Goal: Task Accomplishment & Management: Manage account settings

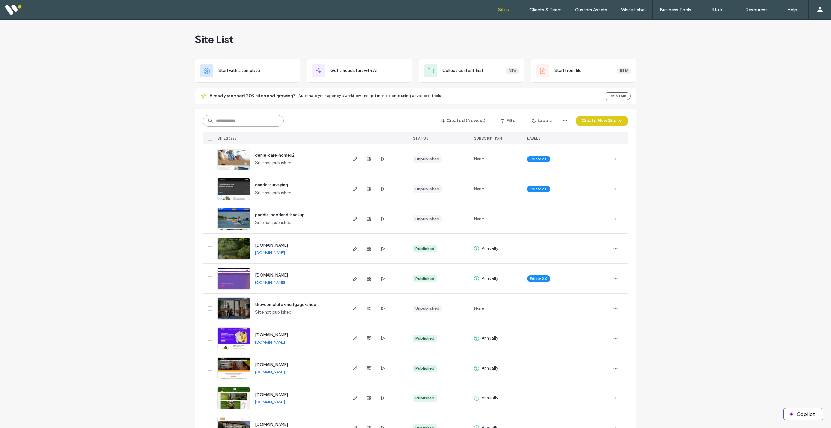
click at [253, 122] on input at bounding box center [243, 121] width 81 height 12
click at [253, 120] on input at bounding box center [243, 121] width 81 height 12
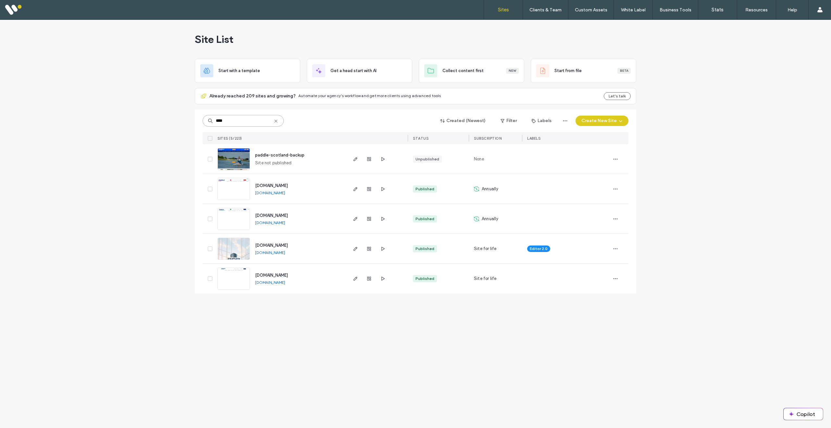
type input "****"
click at [233, 280] on img at bounding box center [234, 290] width 32 height 44
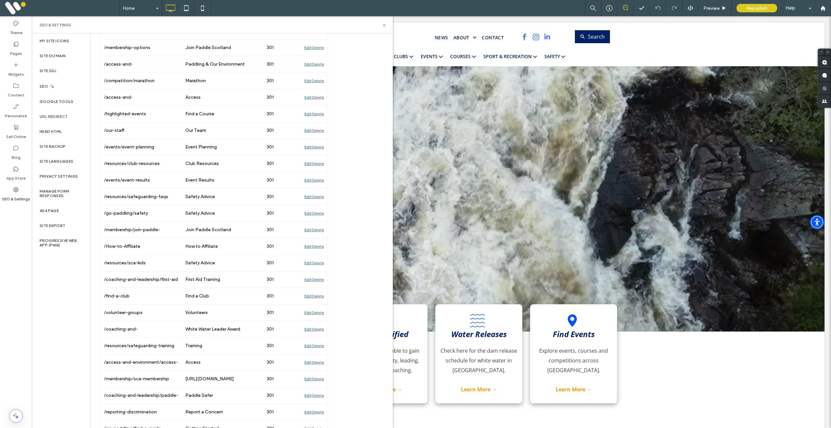
scroll to position [596, 0]
click at [308, 232] on div "Edit" at bounding box center [307, 229] width 7 height 16
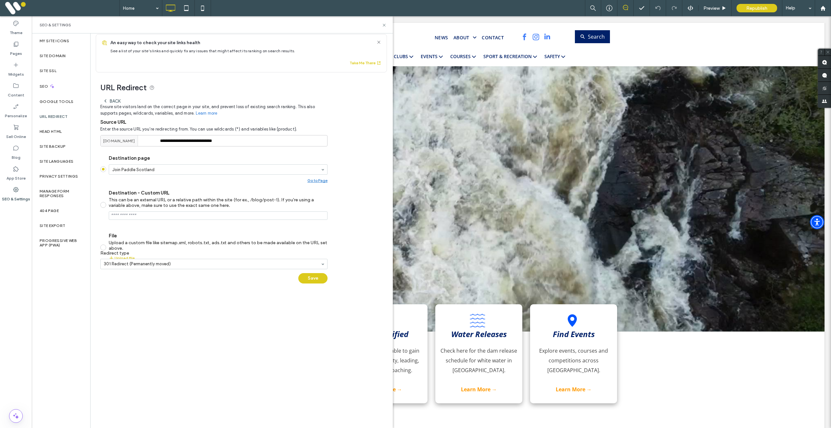
scroll to position [5, 0]
click at [102, 208] on span at bounding box center [103, 207] width 6 height 6
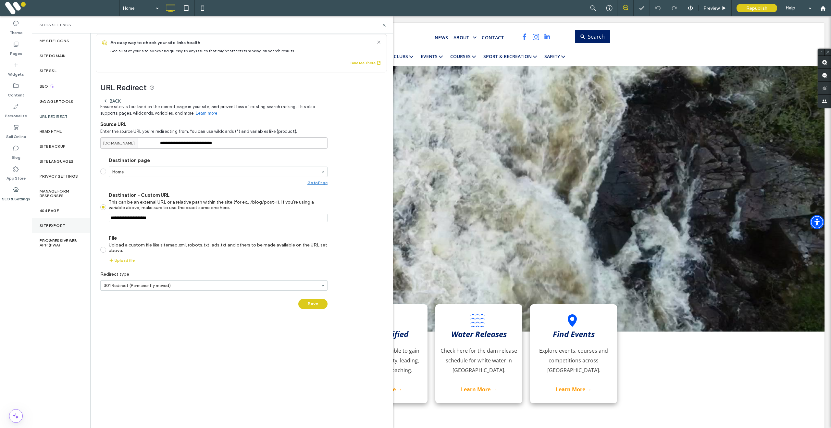
drag, startPoint x: 195, startPoint y: 221, endPoint x: 89, endPoint y: 218, distance: 105.9
click at [92, 218] on div "**********" at bounding box center [239, 193] width 297 height 243
paste input "**********"
type input "**********"
click at [308, 303] on button "Save" at bounding box center [312, 304] width 29 height 10
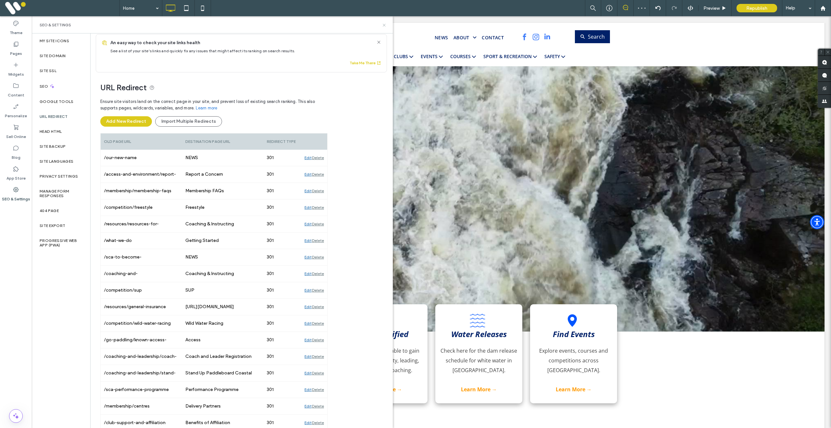
drag, startPoint x: 385, startPoint y: 24, endPoint x: 664, endPoint y: 17, distance: 278.9
click at [385, 24] on icon at bounding box center [384, 25] width 5 height 5
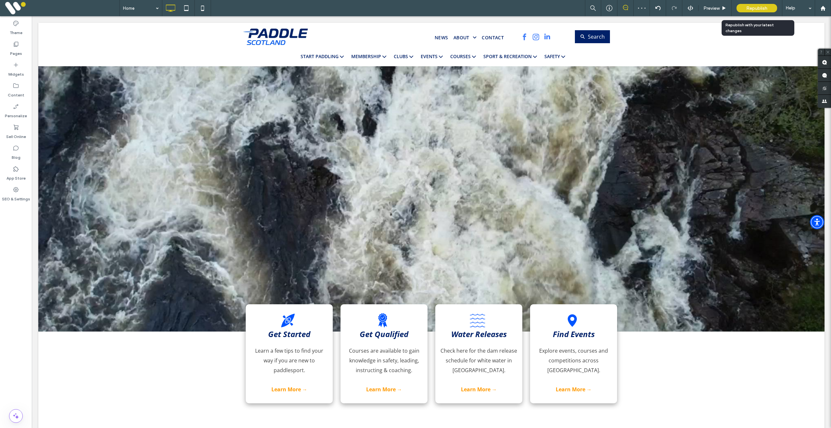
click at [753, 9] on span "Republish" at bounding box center [756, 9] width 21 height 6
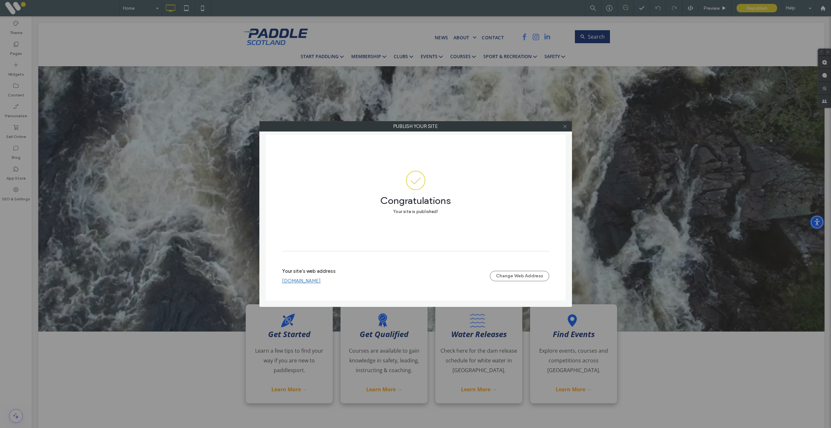
click at [565, 129] on icon at bounding box center [564, 126] width 5 height 5
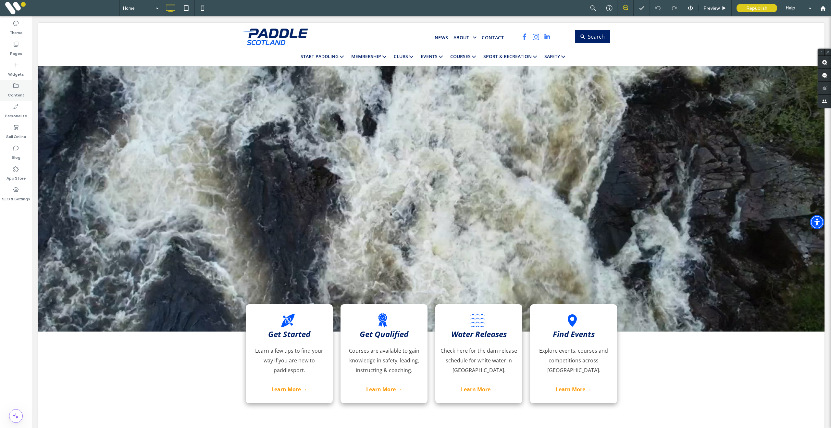
click at [14, 86] on icon at bounding box center [16, 85] width 6 height 6
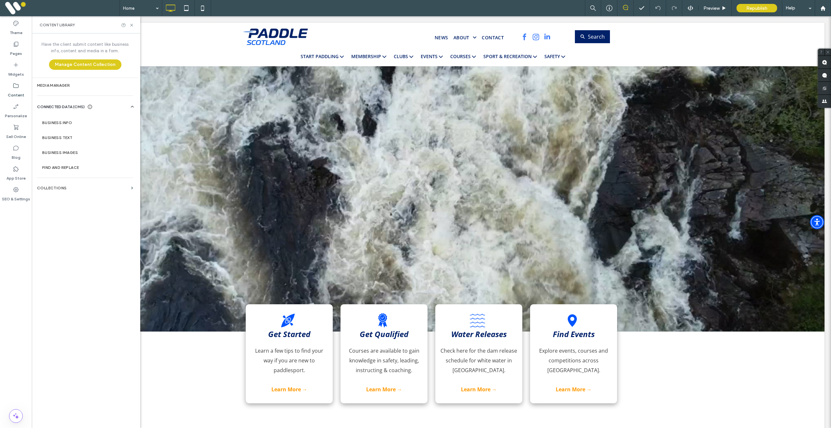
click at [16, 92] on label "Content" at bounding box center [16, 93] width 17 height 9
click at [20, 196] on label "SEO & Settings" at bounding box center [16, 197] width 28 height 9
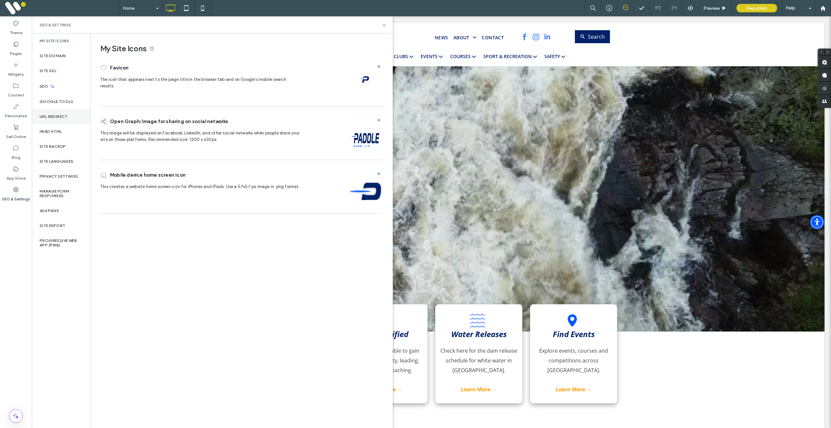
click at [56, 120] on div "URL Redirect" at bounding box center [61, 116] width 58 height 15
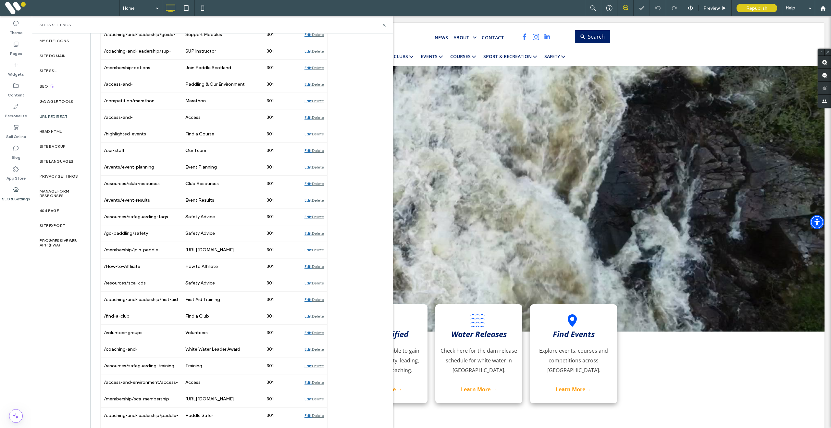
scroll to position [576, 0]
click at [307, 249] on div "Edit" at bounding box center [307, 249] width 7 height 16
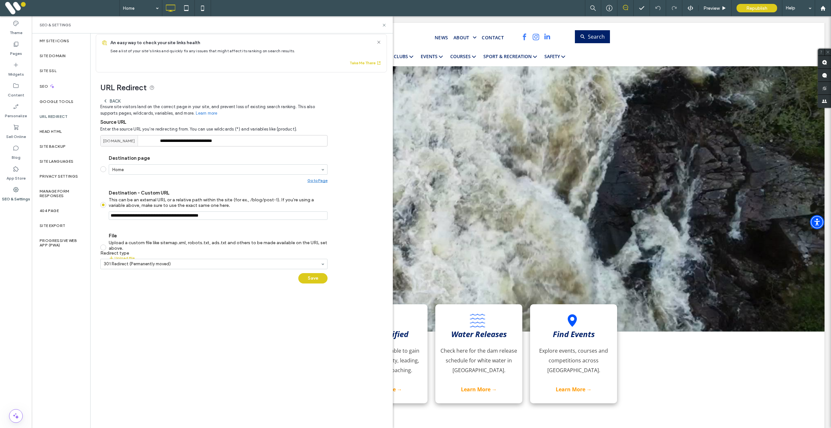
scroll to position [5, 0]
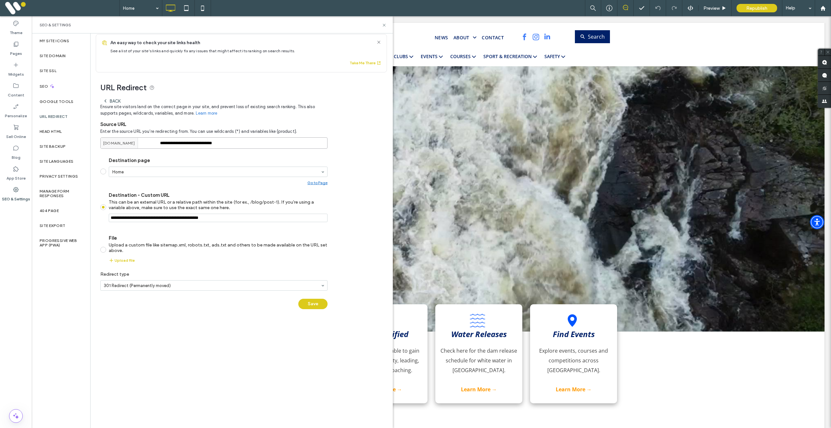
click at [244, 145] on input "**********" at bounding box center [213, 142] width 227 height 11
click at [314, 303] on button "Save" at bounding box center [312, 304] width 29 height 10
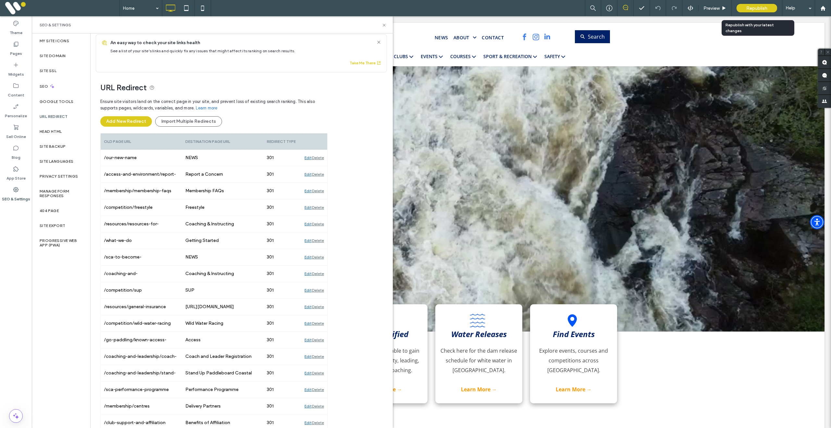
click at [748, 10] on span "Republish" at bounding box center [756, 9] width 21 height 6
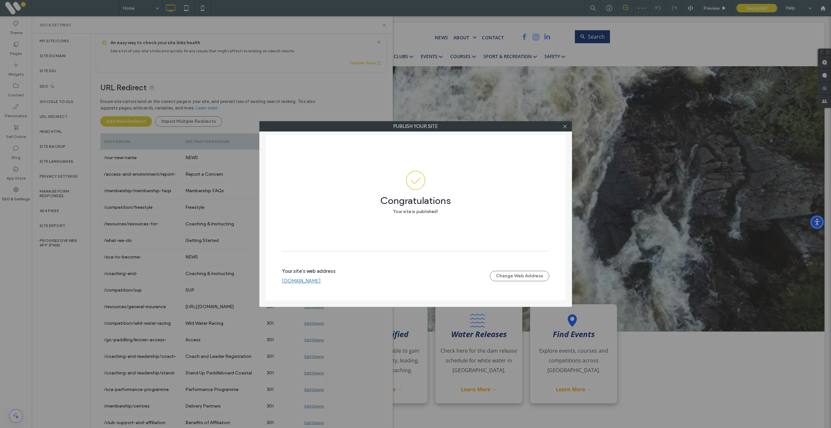
click at [305, 279] on link "[DOMAIN_NAME]" at bounding box center [301, 281] width 39 height 6
click at [565, 129] on icon at bounding box center [564, 126] width 5 height 5
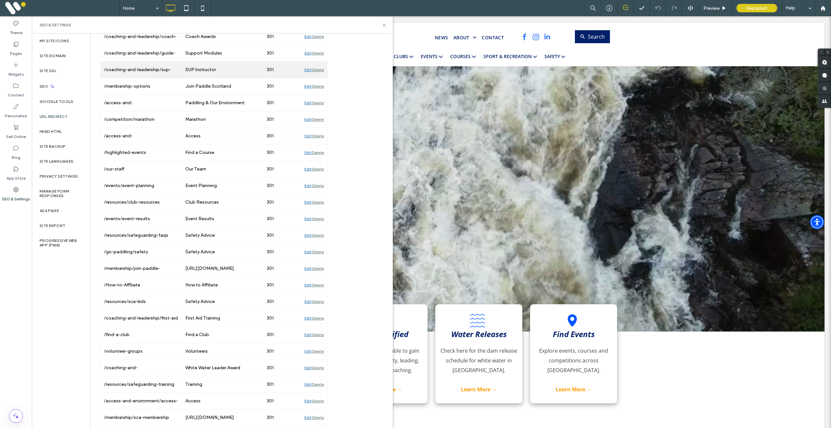
scroll to position [559, 0]
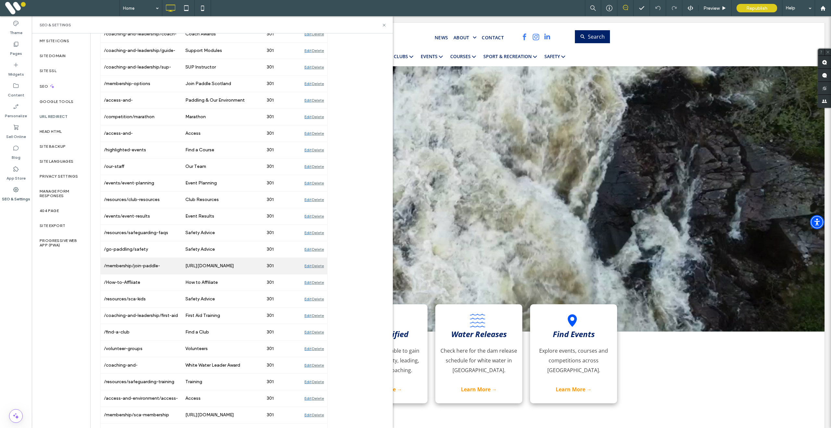
click at [305, 267] on div "Edit" at bounding box center [307, 266] width 7 height 16
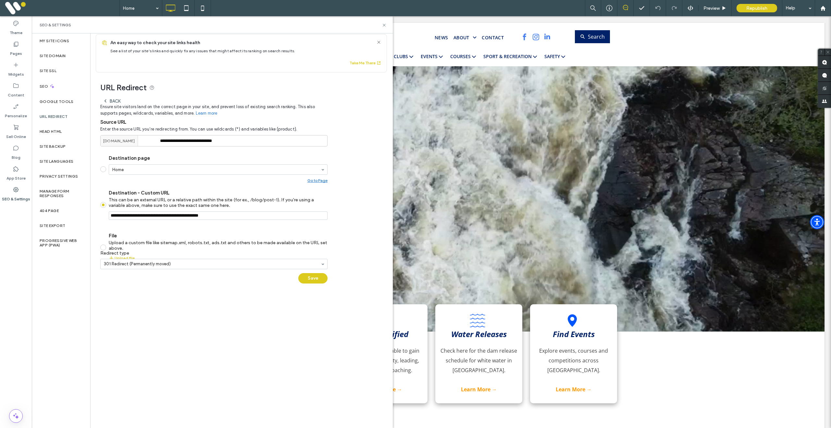
scroll to position [5, 0]
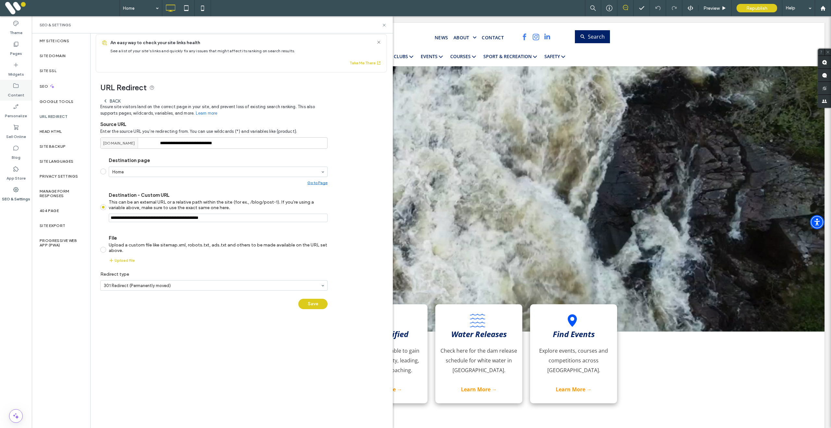
click at [19, 91] on label "Content" at bounding box center [16, 93] width 17 height 9
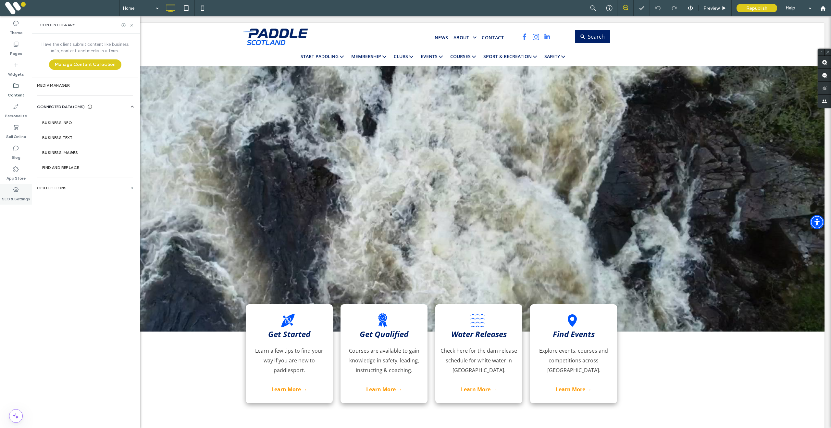
click at [14, 192] on icon at bounding box center [16, 189] width 6 height 6
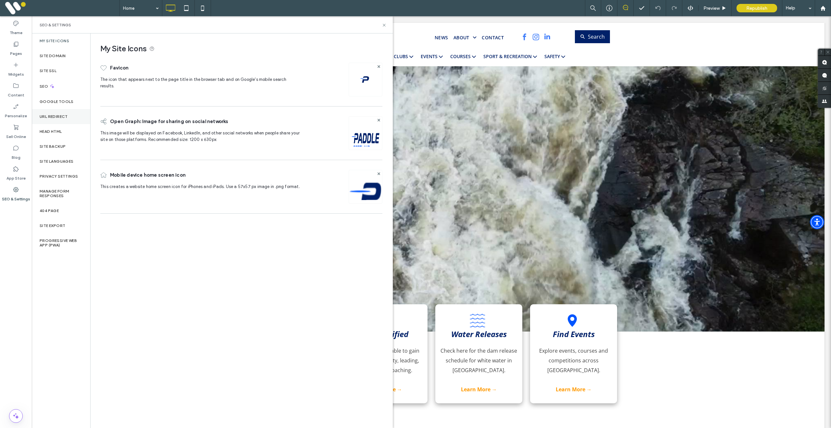
click at [57, 116] on label "URL Redirect" at bounding box center [54, 116] width 28 height 5
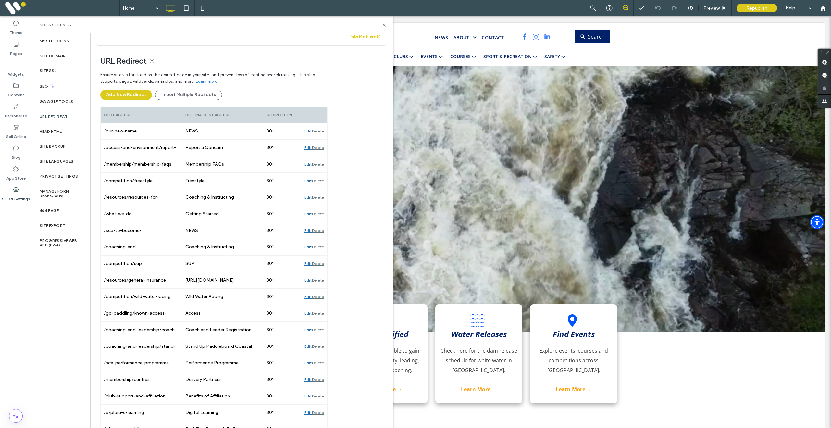
scroll to position [0, 0]
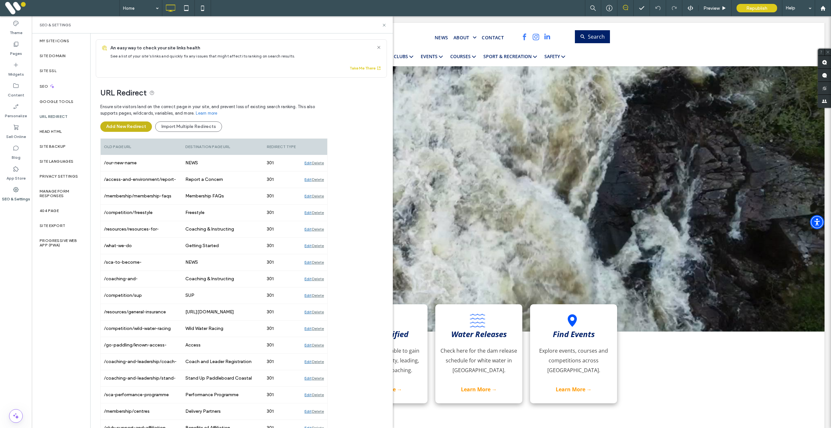
click at [129, 130] on button "Add New Redirect" at bounding box center [126, 126] width 52 height 10
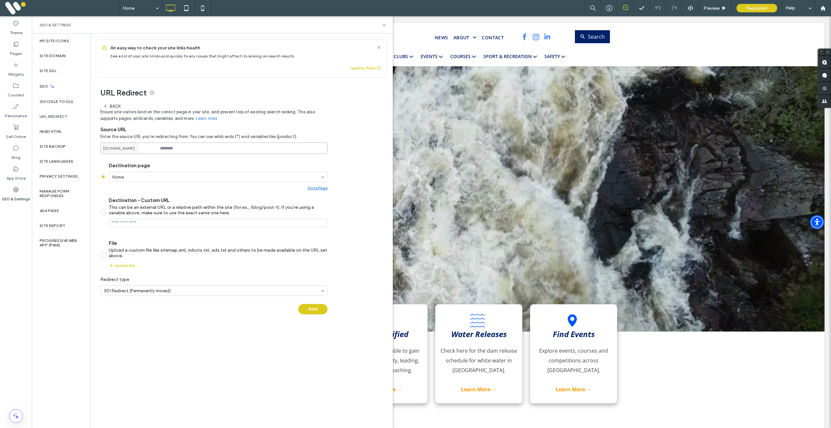
click at [192, 150] on input at bounding box center [213, 147] width 227 height 11
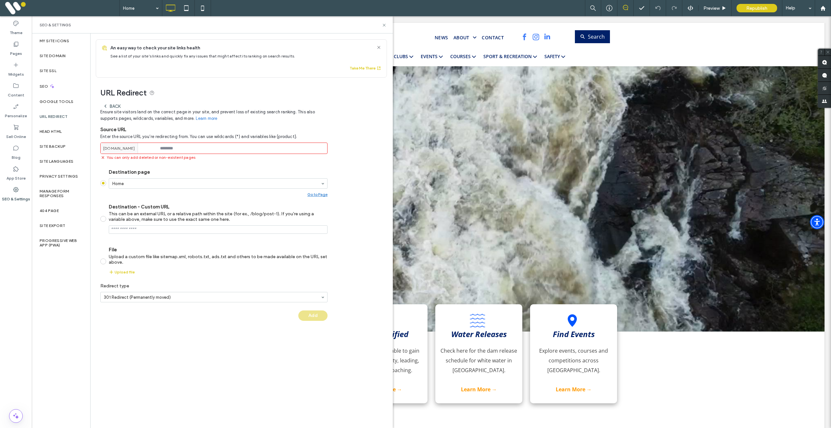
click at [58, 117] on label "URL Redirect" at bounding box center [54, 116] width 28 height 5
drag, startPoint x: 199, startPoint y: 150, endPoint x: 253, endPoint y: 162, distance: 56.0
click at [253, 162] on div "Back Ensure site visitors land on the correct page in your site, and prevent lo…" at bounding box center [213, 213] width 227 height 227
paste input "**********"
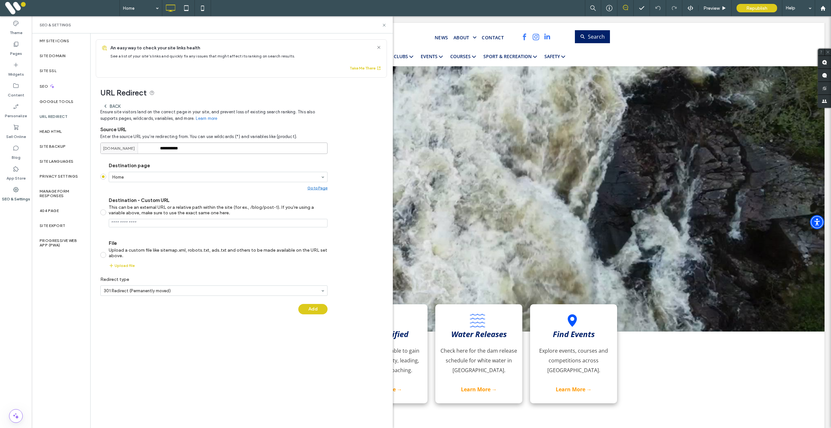
type input "**********"
type input "***"
click at [313, 309] on button "Add" at bounding box center [312, 309] width 29 height 10
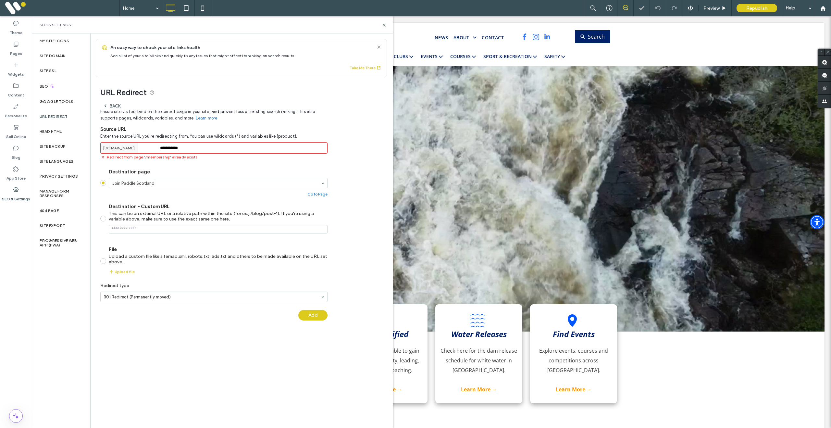
scroll to position [1, 0]
click at [114, 105] on div "Back" at bounding box center [112, 105] width 18 height 5
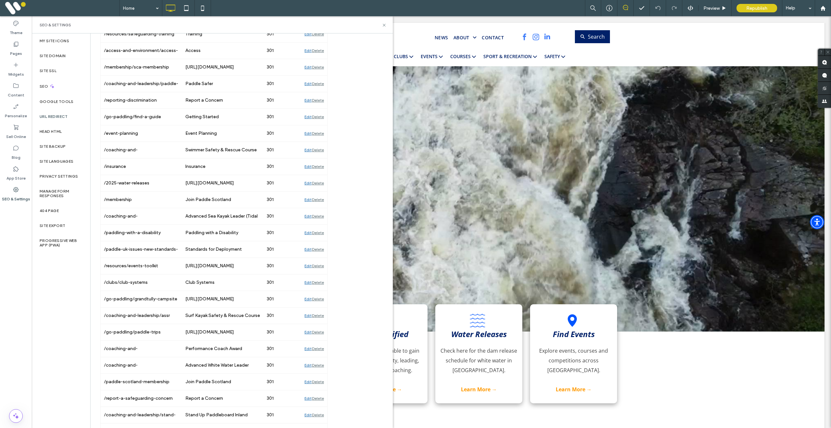
scroll to position [908, 0]
click at [307, 200] on div "Edit" at bounding box center [307, 198] width 7 height 16
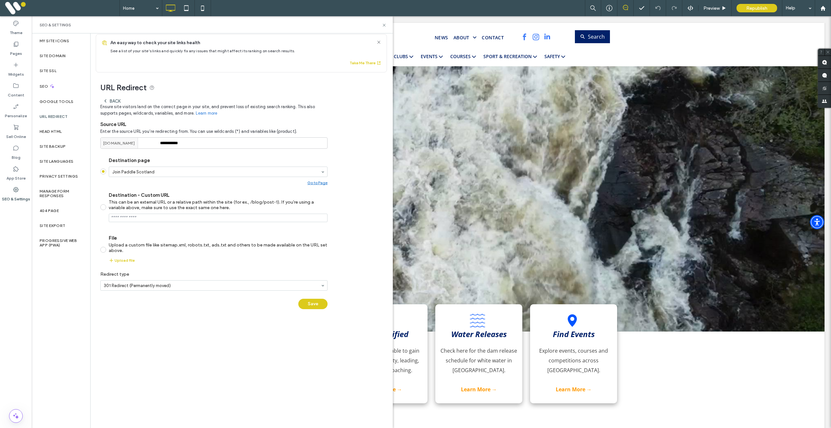
click at [104, 209] on span at bounding box center [103, 207] width 6 height 6
drag, startPoint x: 160, startPoint y: 218, endPoint x: 90, endPoint y: 217, distance: 69.8
click at [91, 217] on div "**********" at bounding box center [239, 193] width 297 height 243
paste input "**********"
type input "**********"
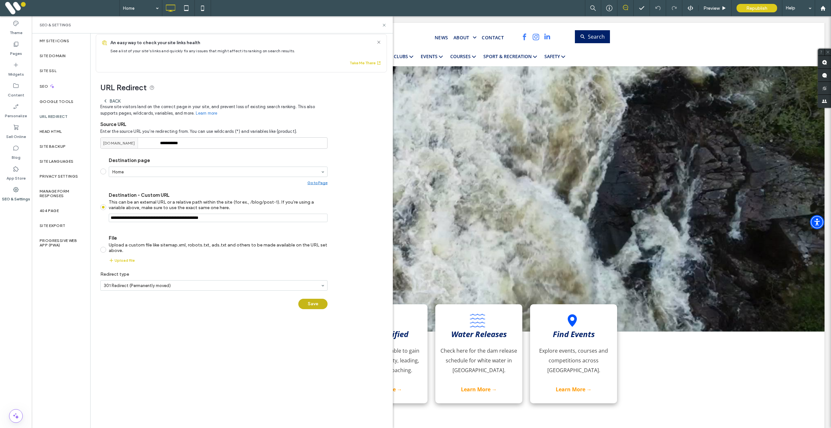
click at [315, 304] on button "Save" at bounding box center [312, 304] width 29 height 10
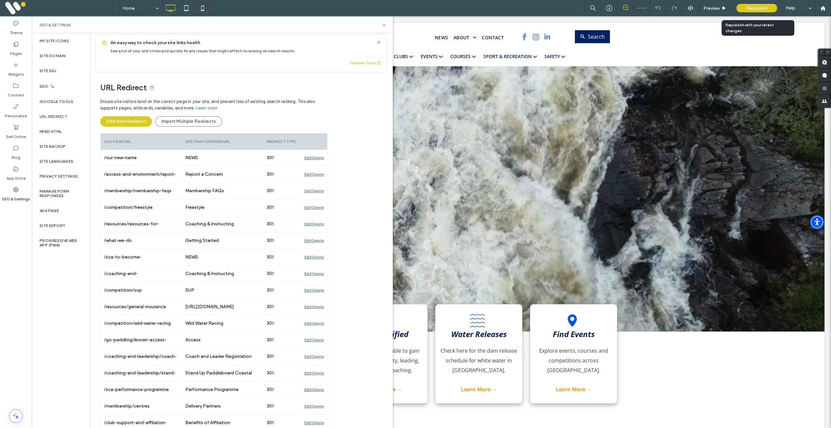
click at [752, 7] on span "Republish" at bounding box center [756, 9] width 21 height 6
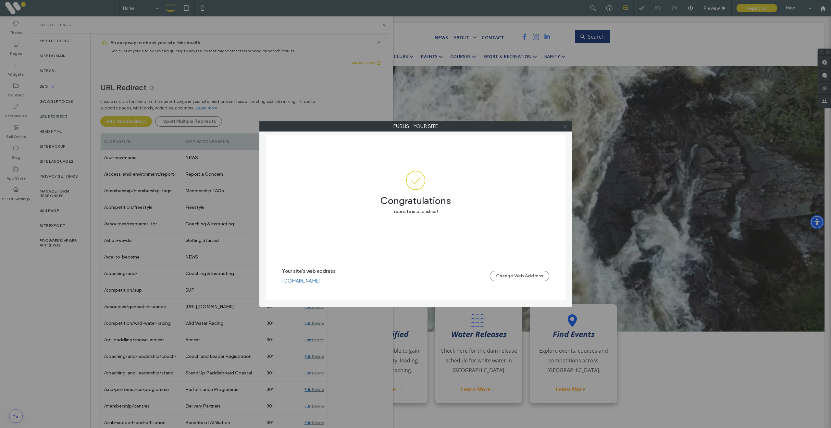
click at [564, 126] on use at bounding box center [564, 126] width 3 height 3
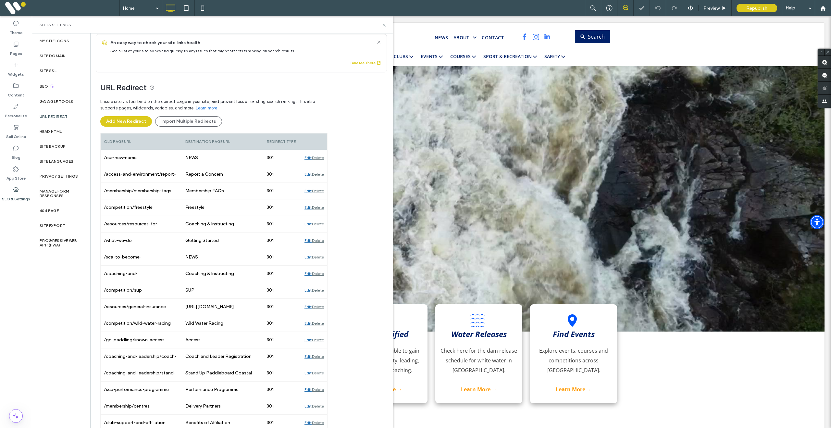
click at [385, 25] on icon at bounding box center [384, 25] width 5 height 5
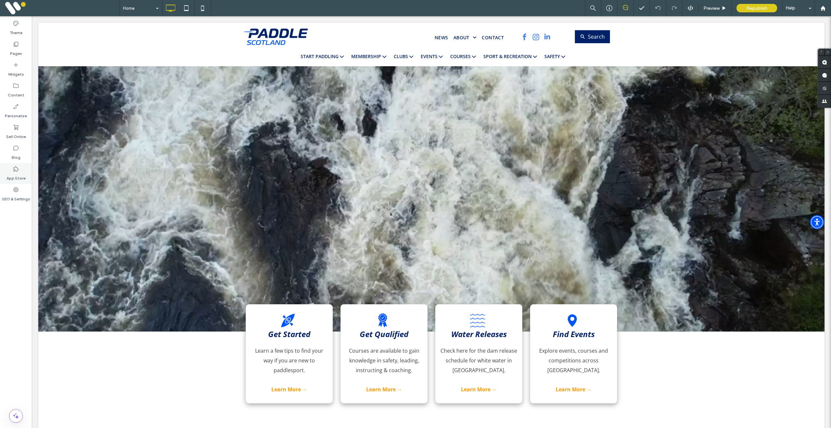
click at [19, 177] on label "App Store" at bounding box center [15, 176] width 19 height 9
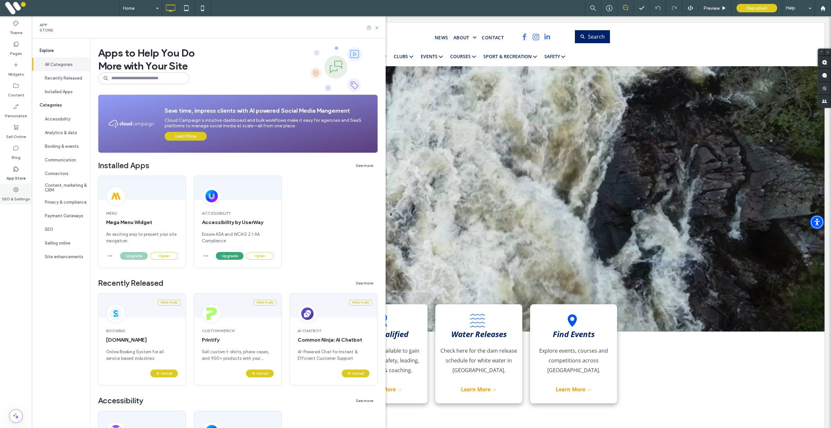
click at [14, 193] on label "SEO & Settings" at bounding box center [16, 197] width 28 height 9
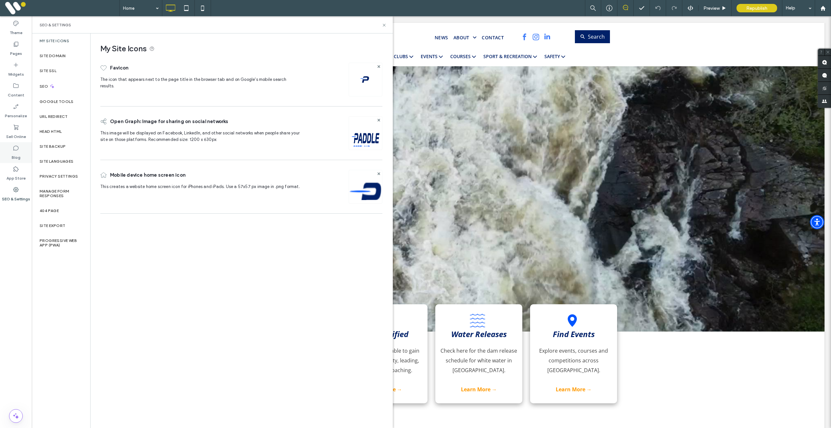
click at [19, 155] on label "Blog" at bounding box center [16, 155] width 9 height 9
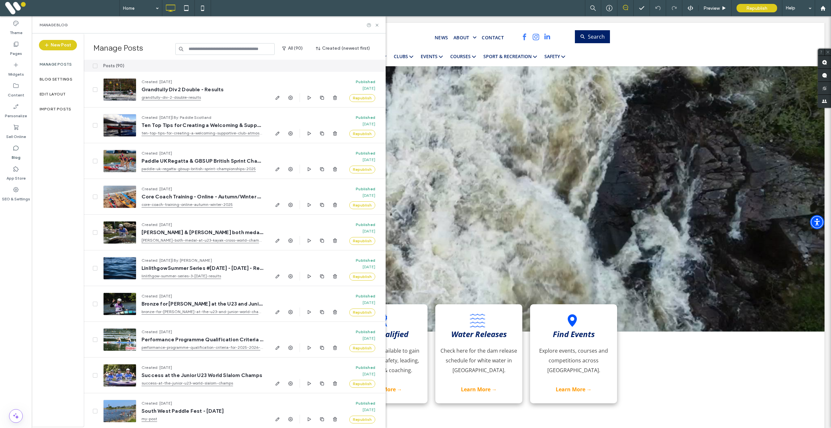
click at [218, 40] on div "Manage Posts All (90) Created (newest first)" at bounding box center [235, 46] width 302 height 26
click at [215, 46] on input at bounding box center [224, 49] width 99 height 12
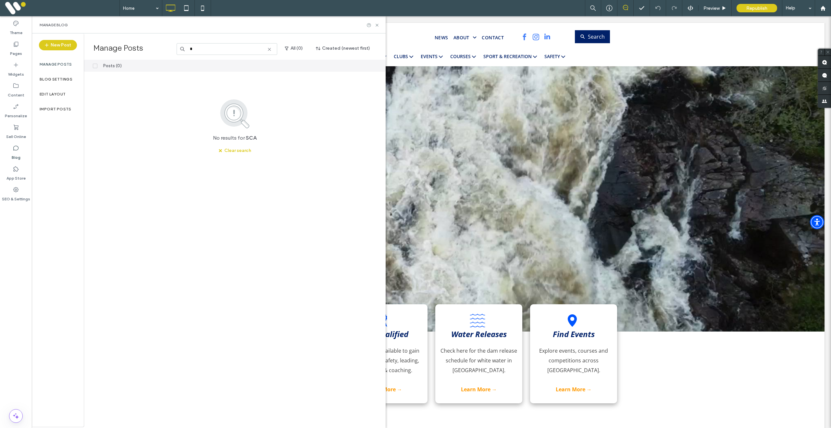
type input "*"
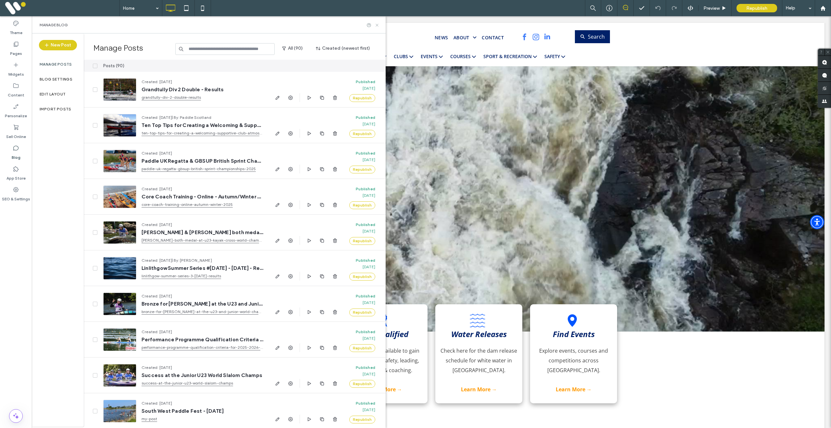
click at [376, 26] on icon at bounding box center [377, 25] width 5 height 5
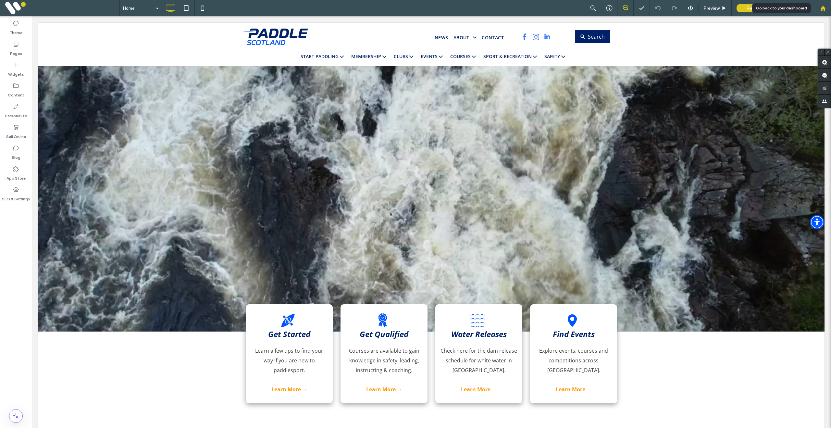
click at [825, 9] on icon at bounding box center [823, 9] width 6 height 6
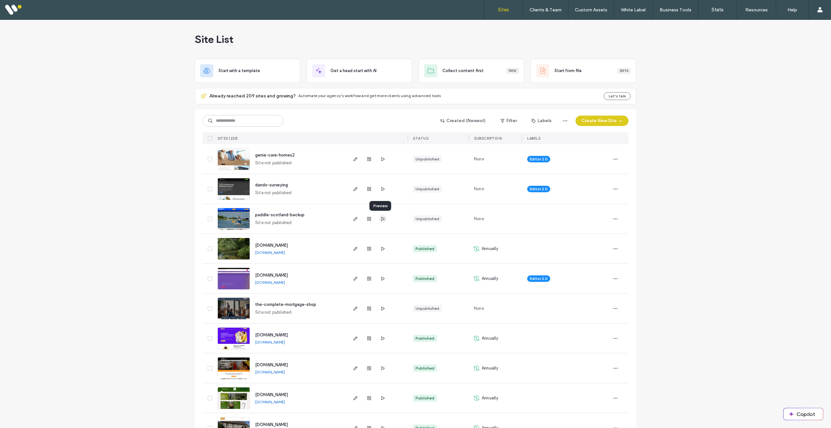
click at [380, 218] on icon "button" at bounding box center [382, 218] width 5 height 5
click at [228, 222] on img at bounding box center [234, 230] width 32 height 44
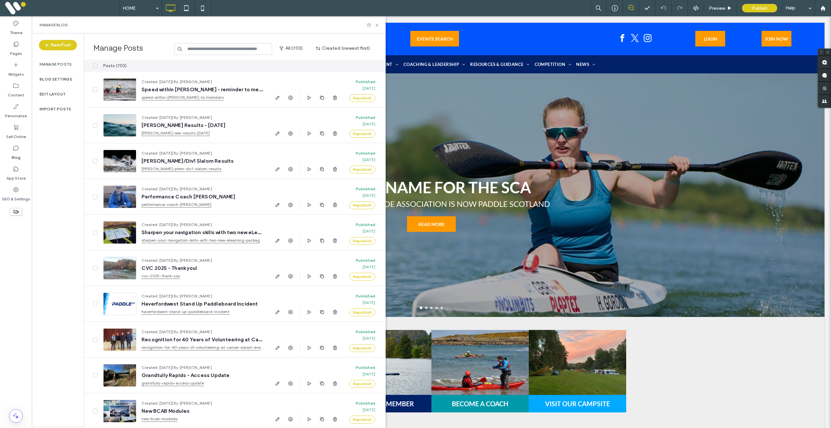
click at [199, 51] on input at bounding box center [223, 49] width 98 height 12
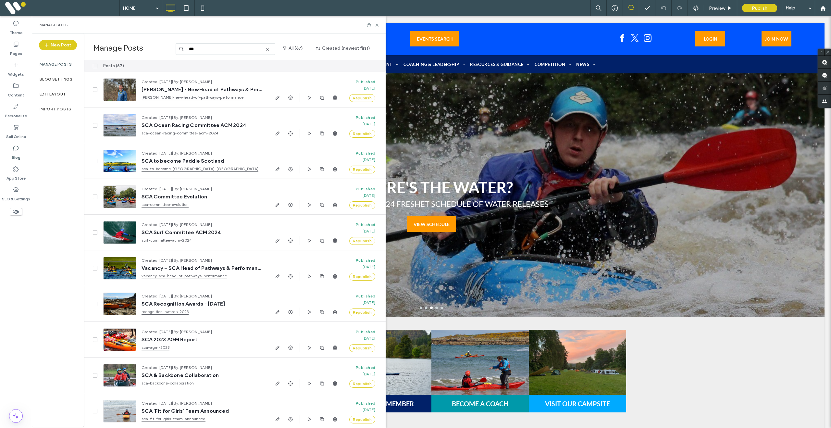
click at [200, 51] on input "***" at bounding box center [226, 49] width 100 height 12
drag, startPoint x: 189, startPoint y: 50, endPoint x: 199, endPoint y: 50, distance: 10.1
click at [199, 50] on input "***" at bounding box center [226, 49] width 100 height 12
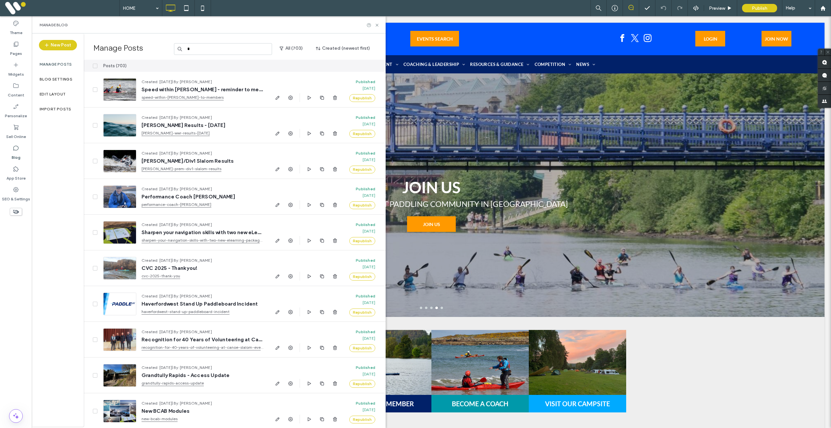
type input "*"
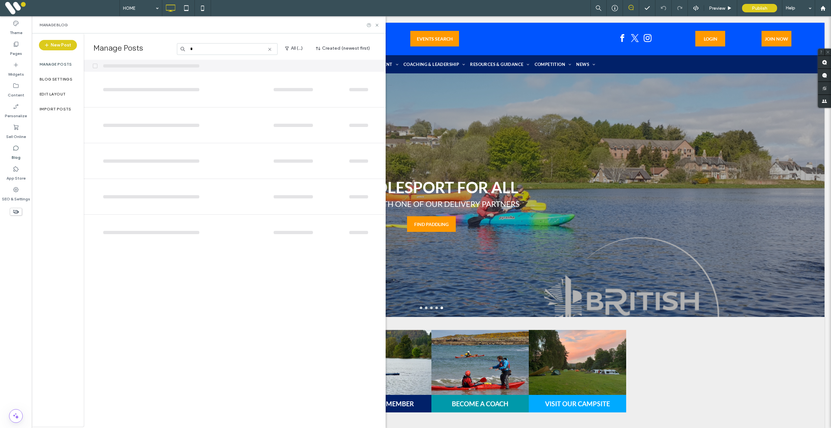
type input "*"
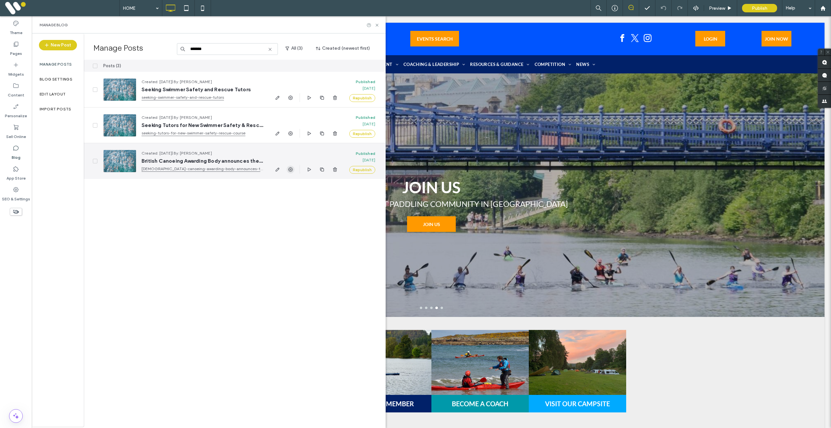
type input "*******"
click at [292, 170] on use "button" at bounding box center [290, 169] width 5 height 5
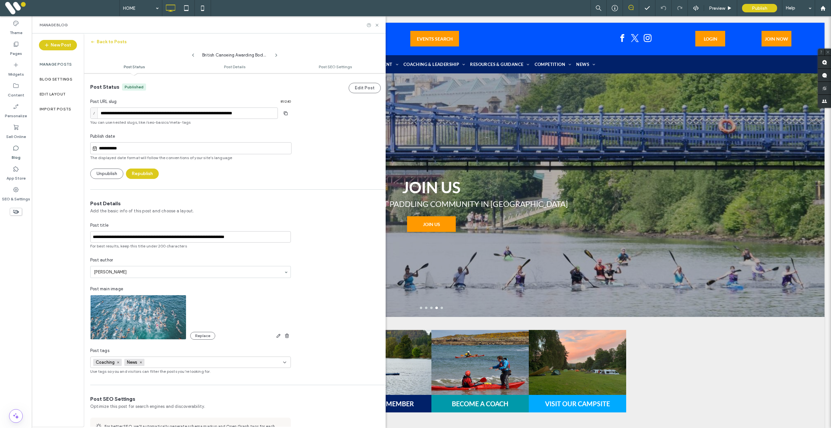
scroll to position [0, 0]
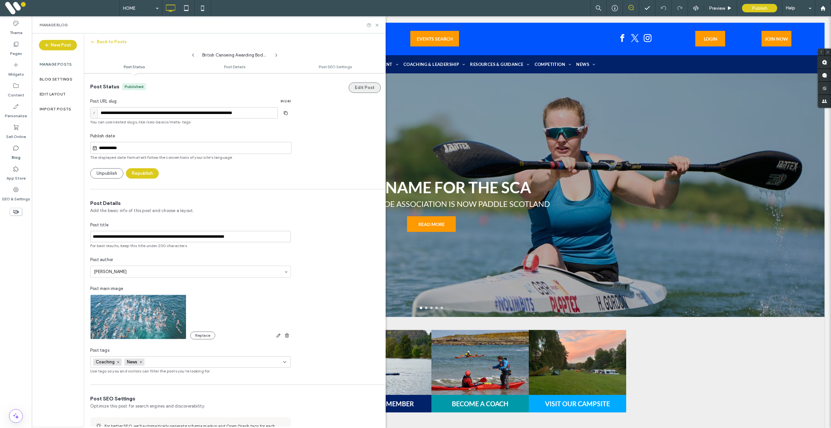
click at [362, 90] on button "Edit Post" at bounding box center [365, 87] width 32 height 10
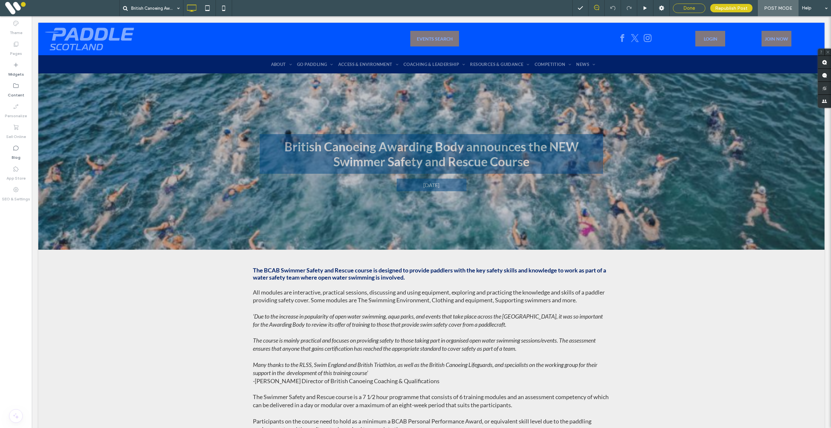
click at [692, 9] on span "Done" at bounding box center [689, 8] width 12 height 6
